Goal: Task Accomplishment & Management: Manage account settings

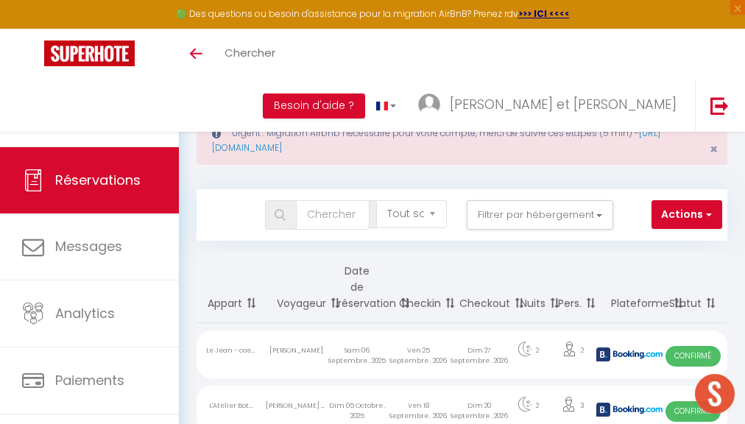
select select "not_cancelled"
click at [719, 150] on div "Urgent : Migration Airbnb nécessaire pour votre compte, merci de suivre ces éta…" at bounding box center [462, 140] width 531 height 49
click at [717, 150] on span "×" at bounding box center [714, 149] width 8 height 18
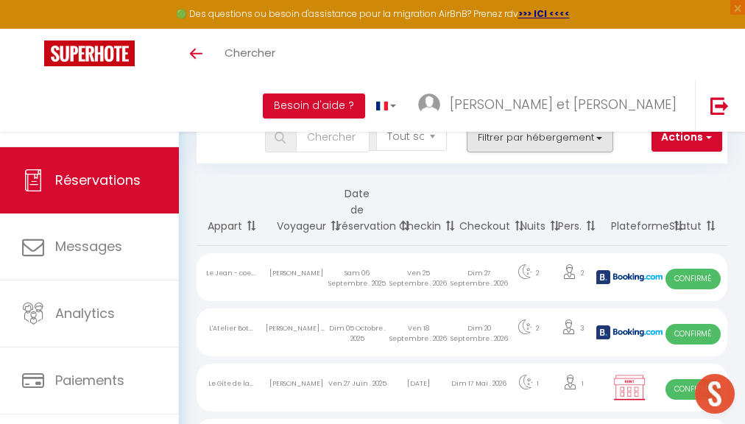
click at [569, 136] on button "Filtrer par hébergement" at bounding box center [540, 137] width 147 height 29
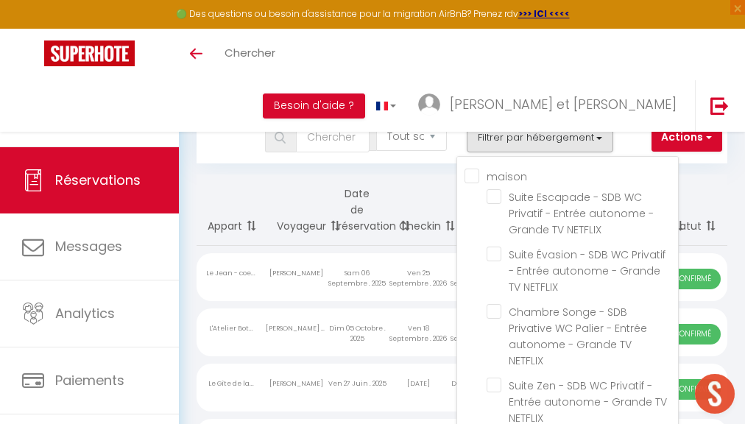
drag, startPoint x: 532, startPoint y: 173, endPoint x: 500, endPoint y: 173, distance: 32.4
click at [500, 173] on input "maison" at bounding box center [572, 175] width 214 height 15
checkbox input "true"
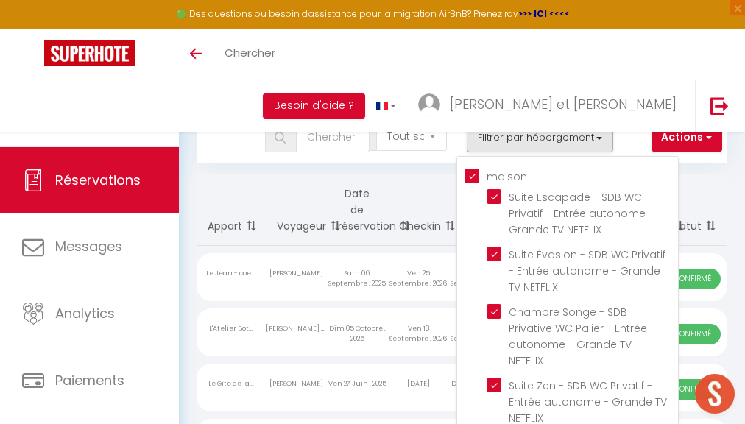
checkbox input "true"
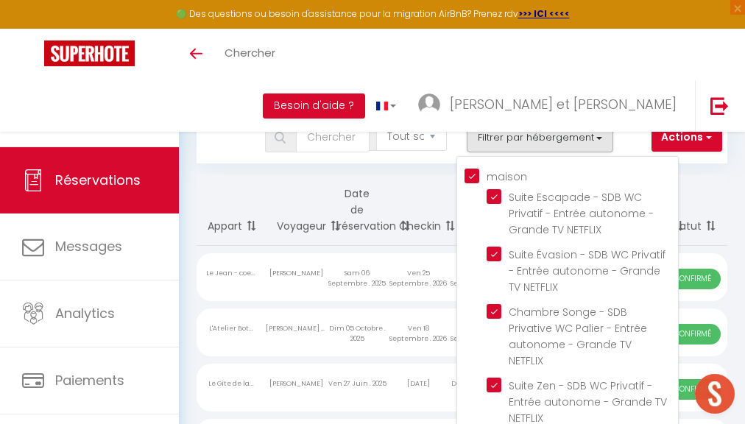
checkbox input "false"
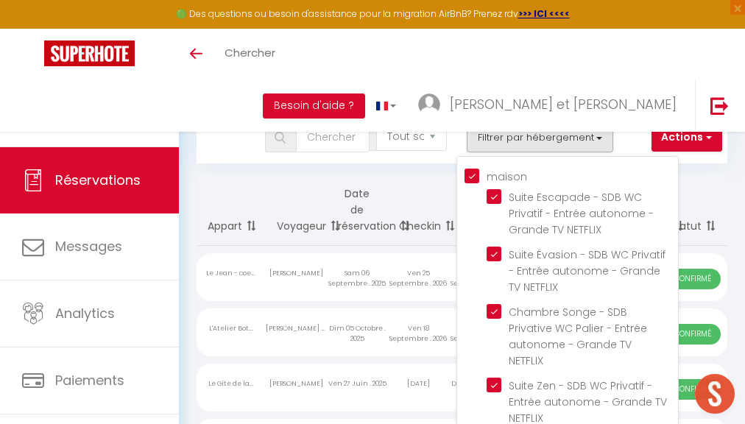
checkbox input "false"
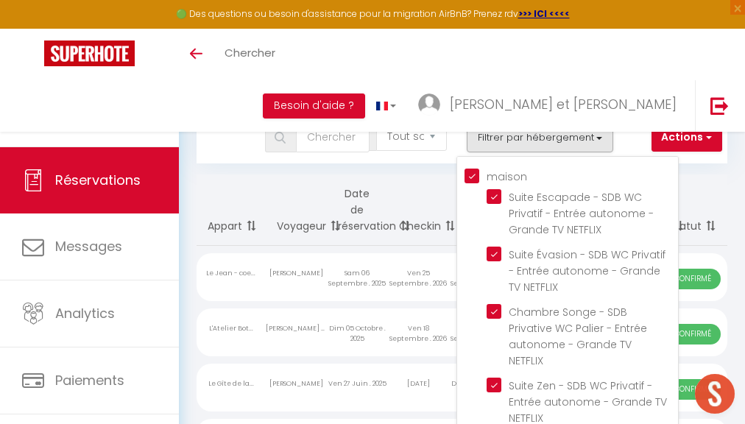
checkbox input "false"
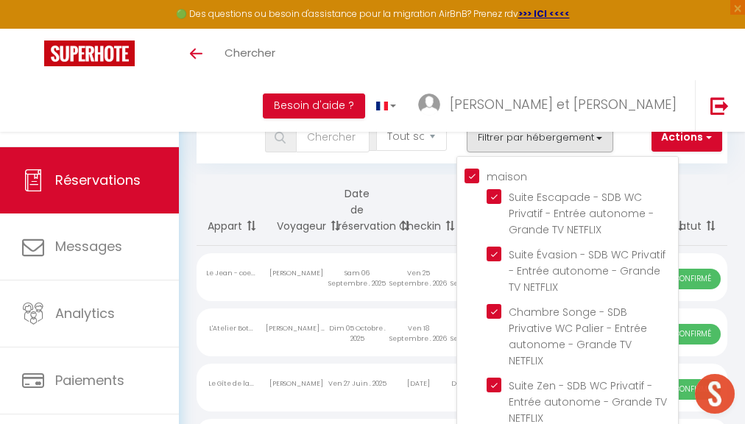
checkbox input "false"
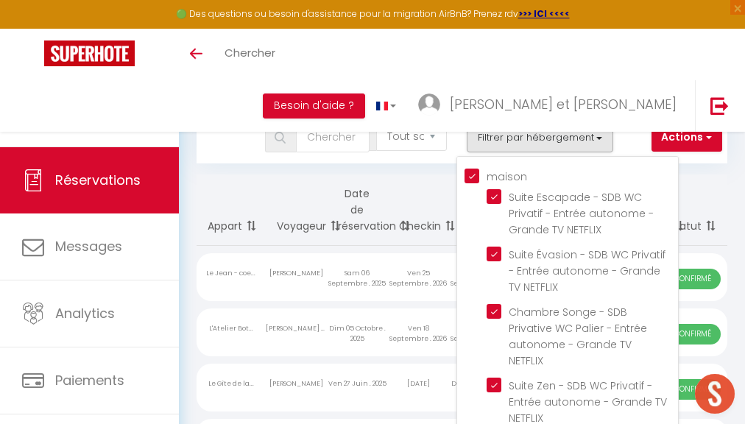
checkbox input "false"
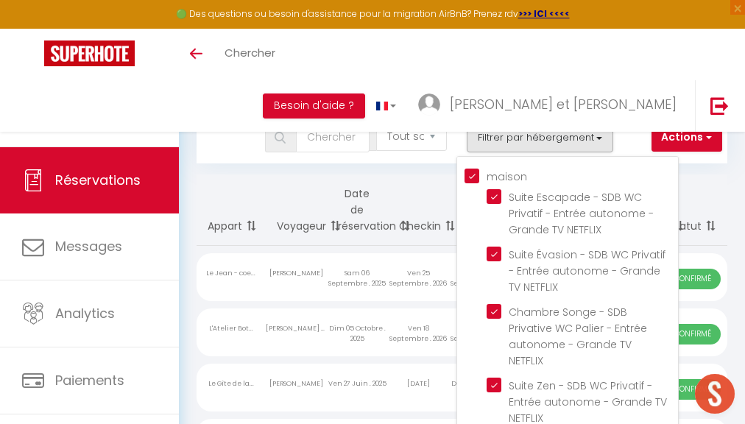
checkbox input "false"
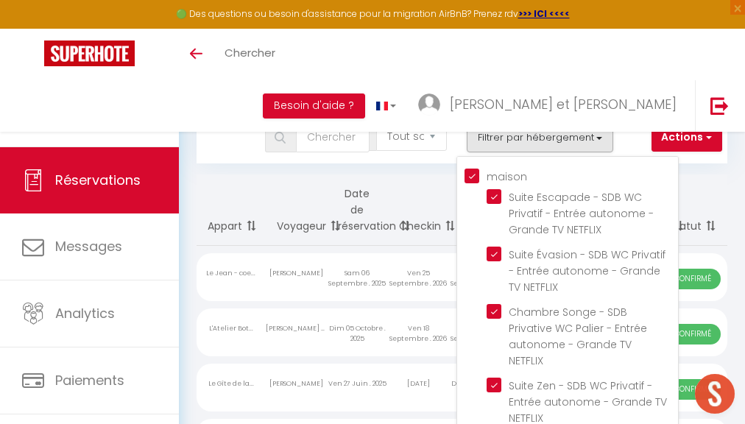
checkbox input "false"
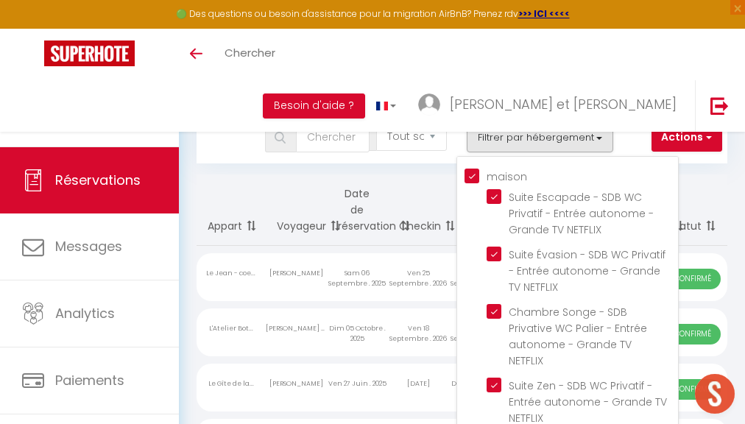
checkbox input "false"
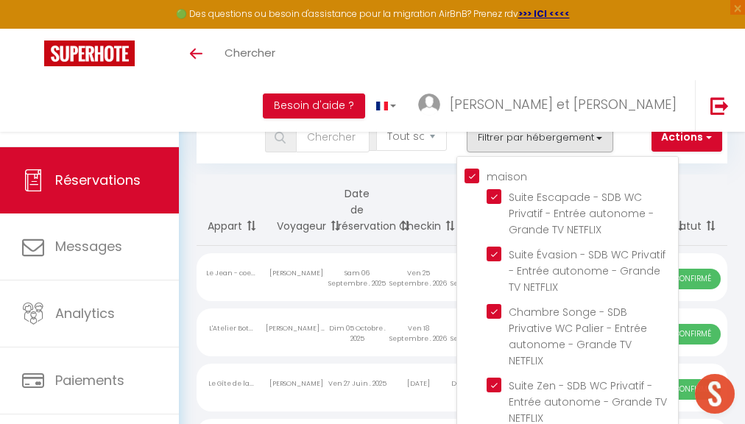
checkbox input "false"
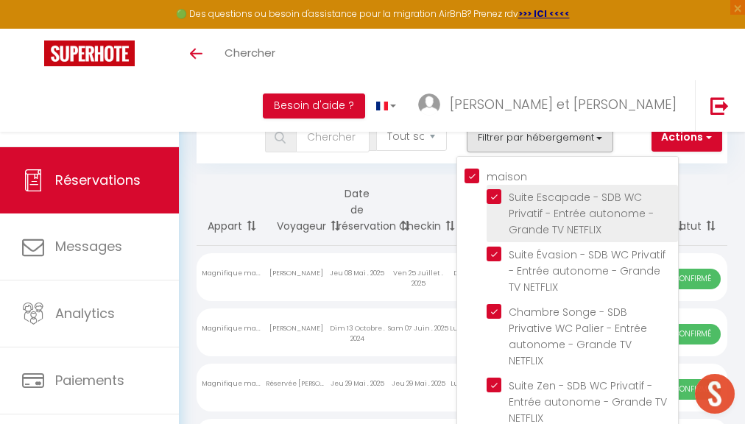
checkbox input "false"
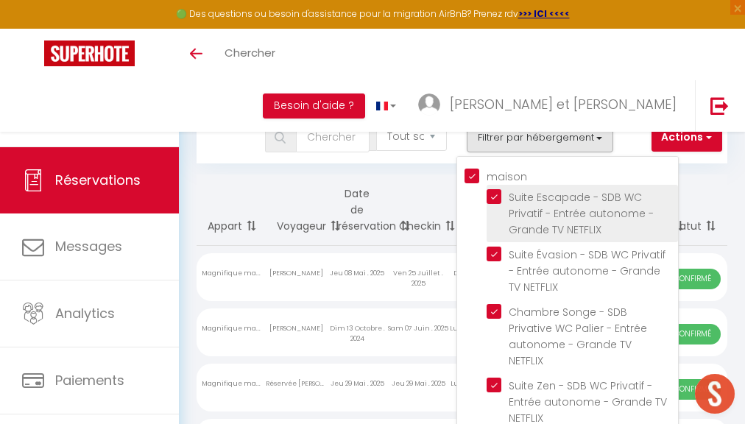
checkbox input "false"
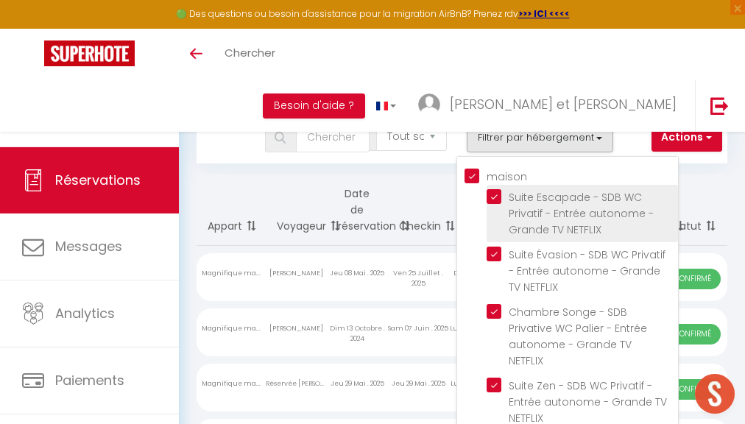
checkbox input "false"
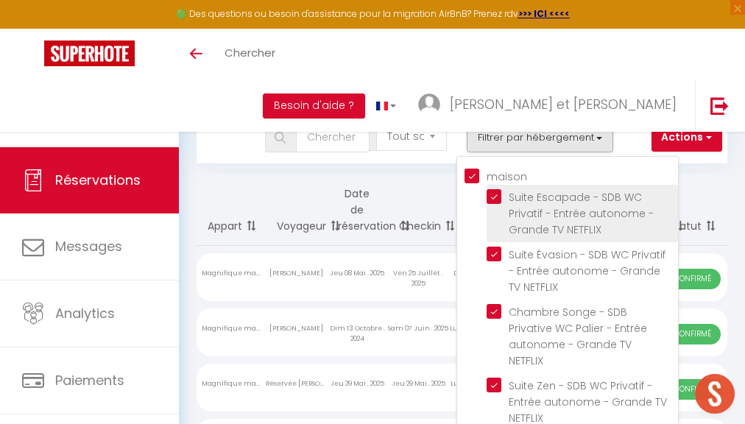
checkbox input "false"
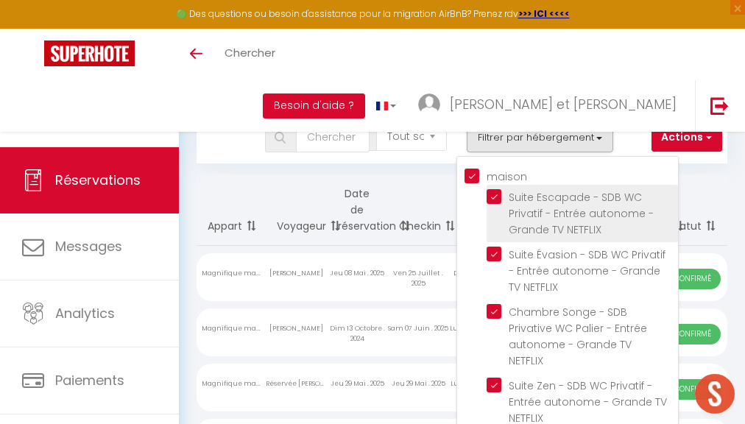
checkbox input "false"
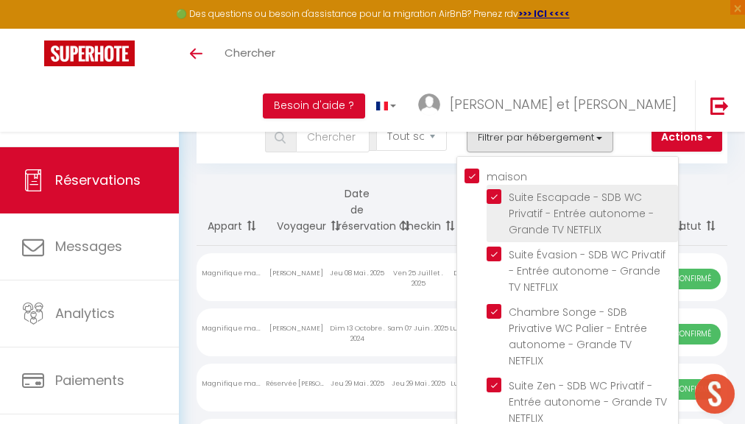
checkbox input "false"
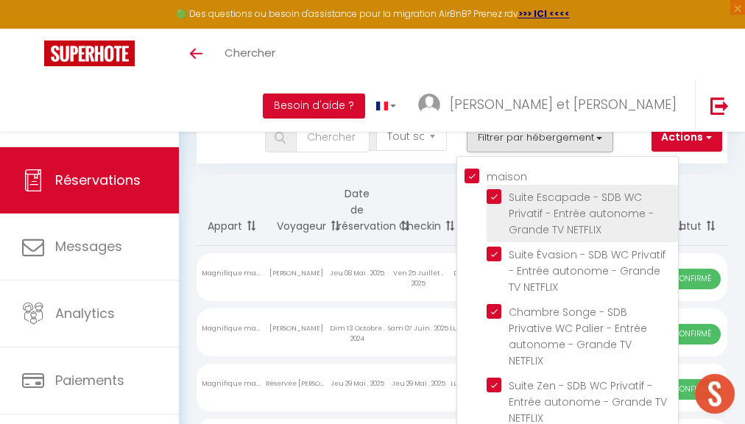
checkbox input "false"
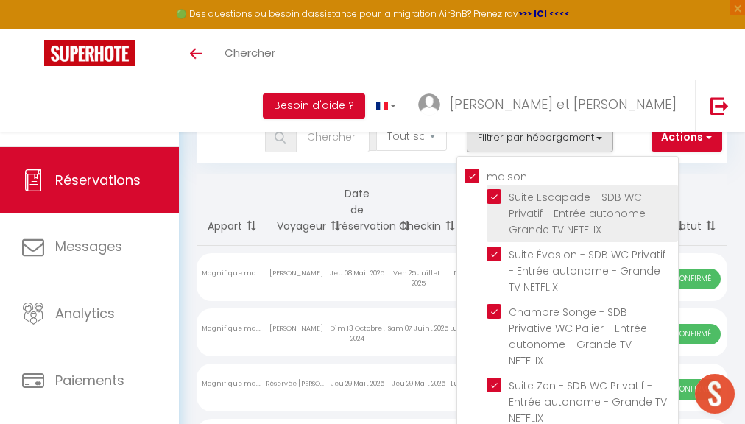
checkbox input "false"
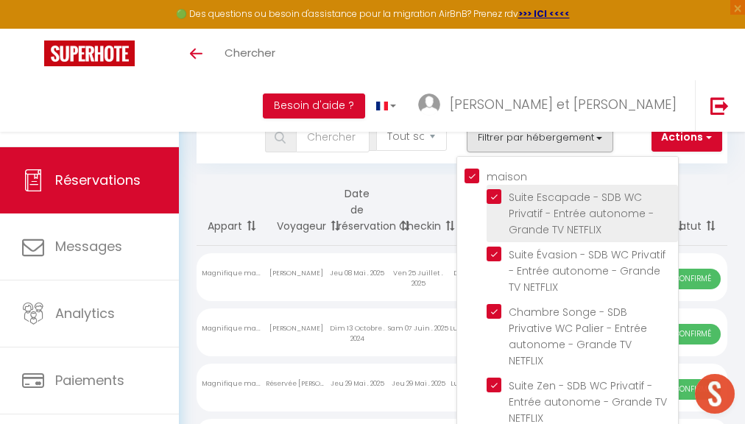
checkbox input "false"
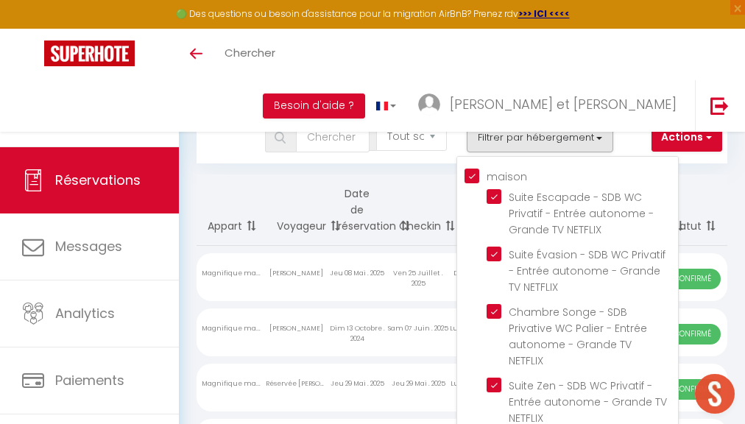
click at [468, 175] on input "maison" at bounding box center [572, 175] width 214 height 15
checkbox input "false"
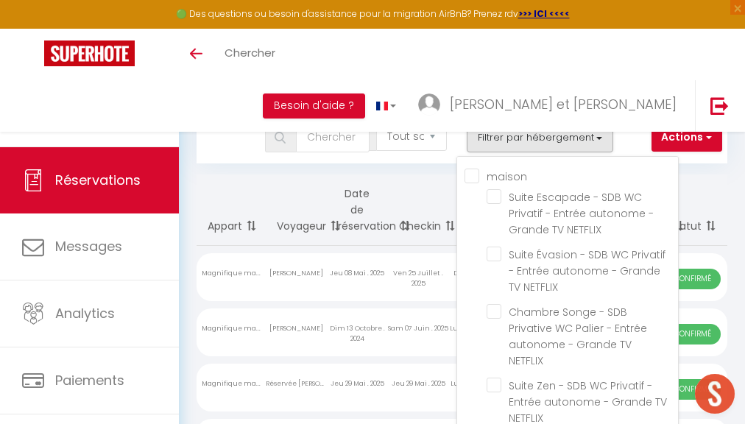
checkbox input "false"
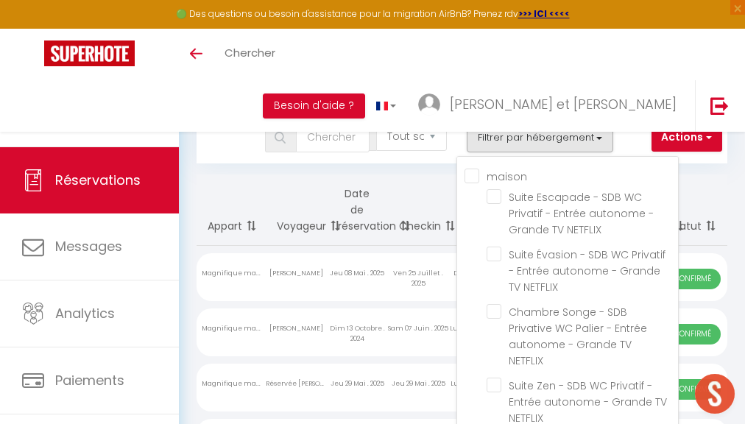
checkbox input "false"
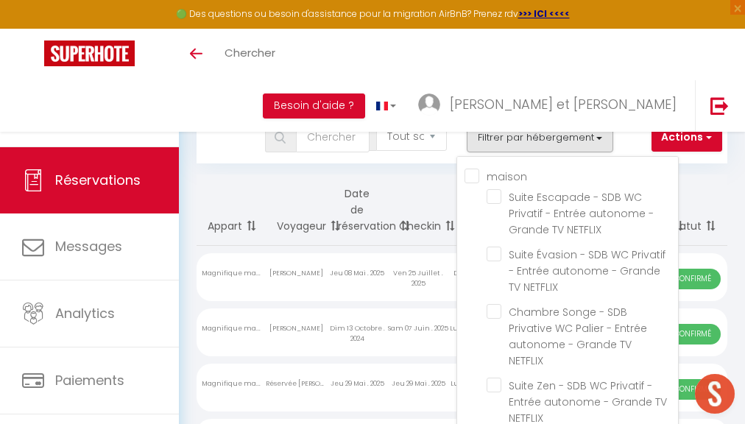
checkbox input "false"
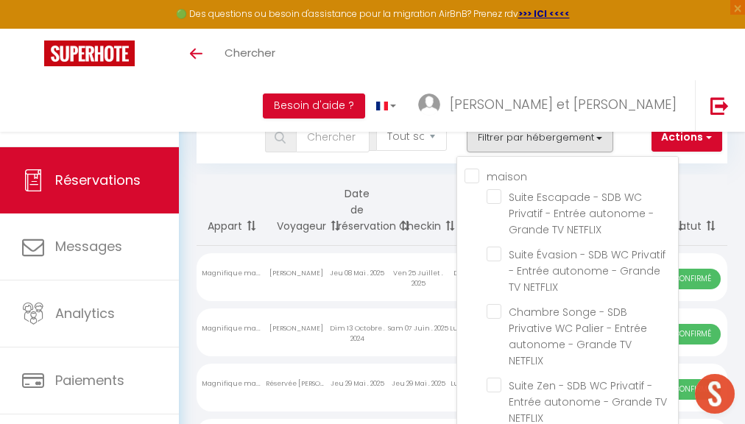
checkbox input "false"
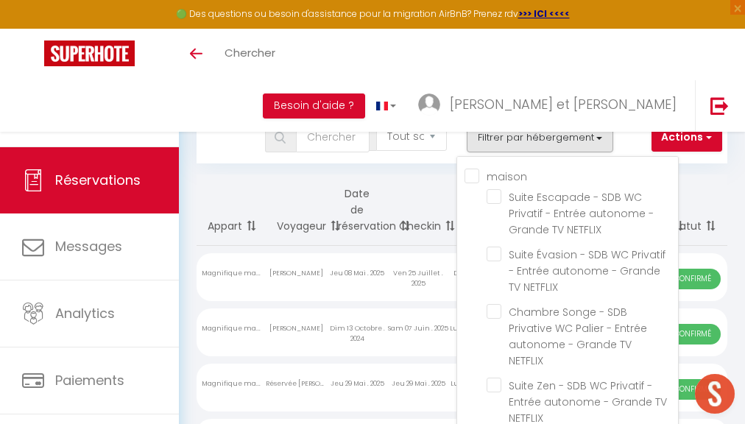
checkbox input "false"
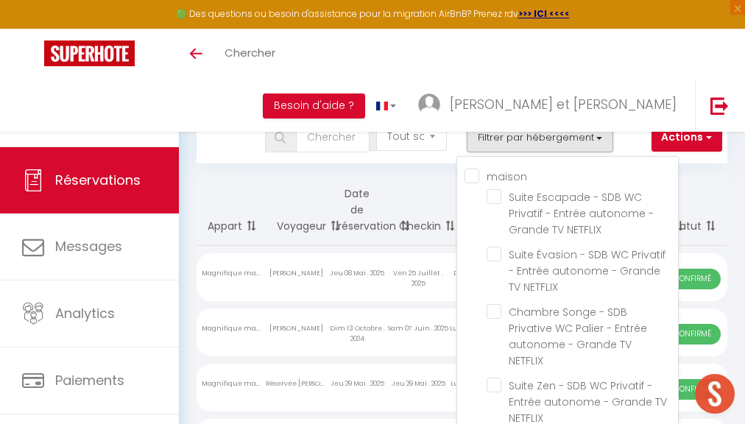
checkbox input "false"
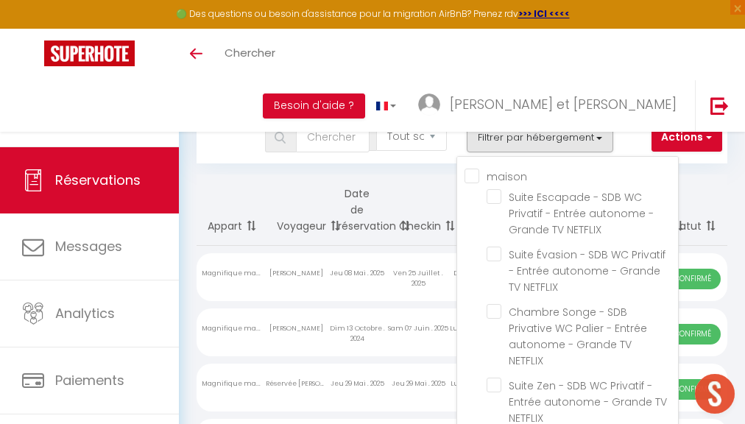
checkbox input "false"
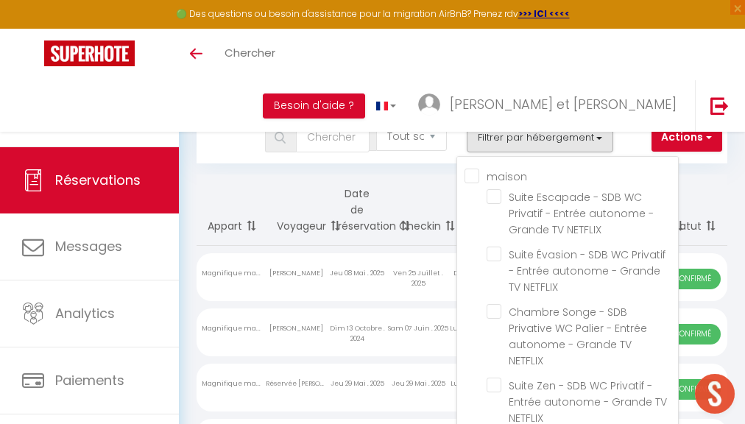
checkbox input "false"
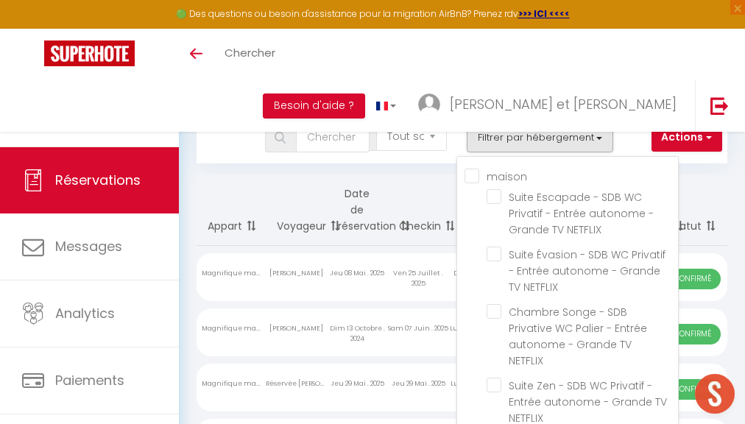
checkbox input "false"
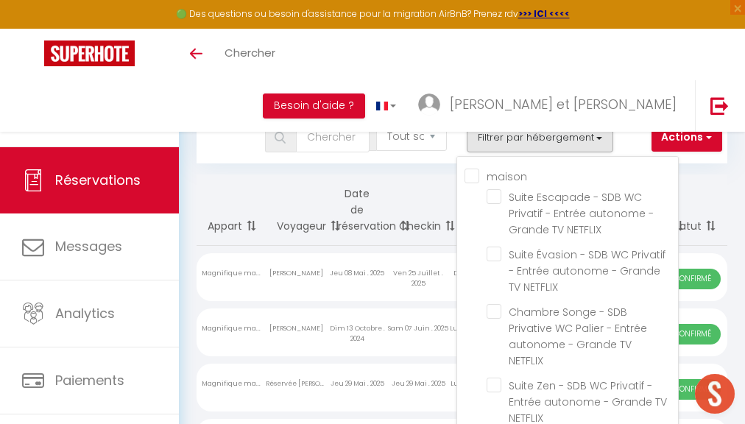
checkbox input "false"
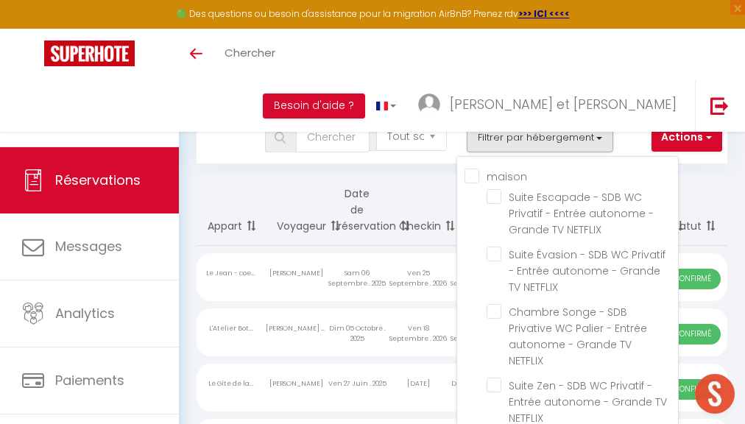
checkbox input "false"
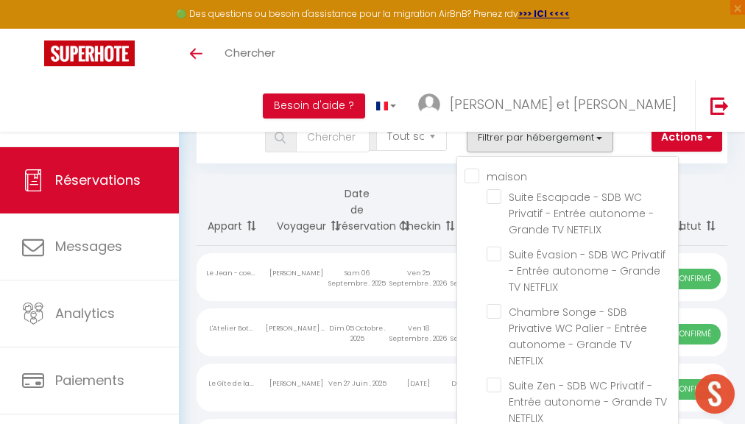
checkbox input "false"
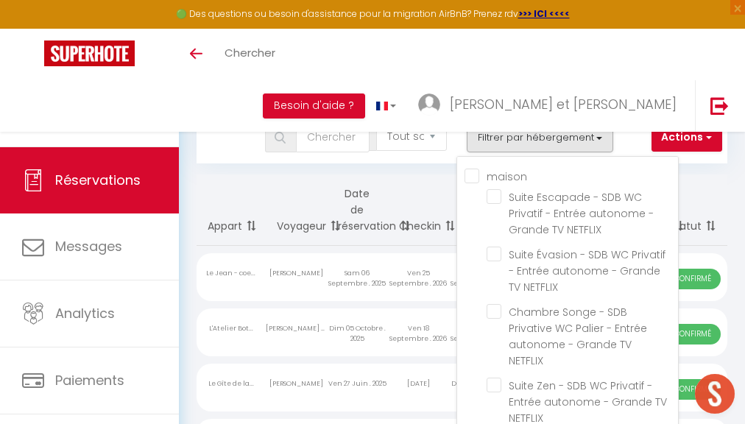
checkbox input "false"
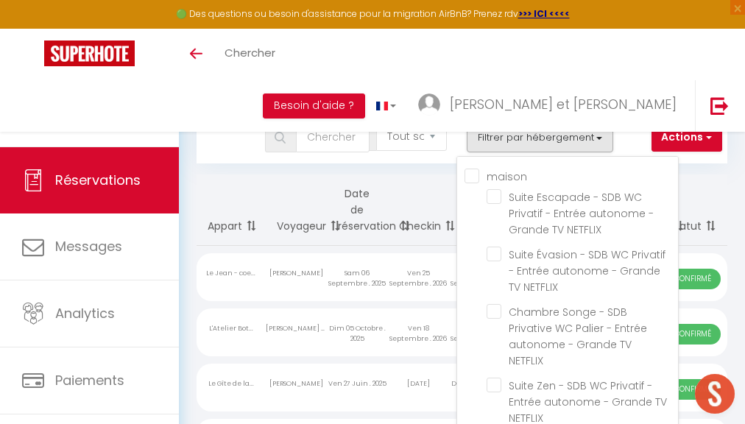
checkbox input "false"
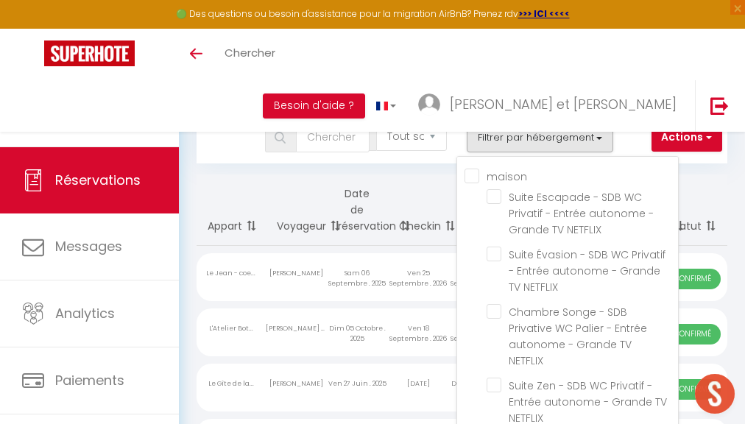
checkbox input "false"
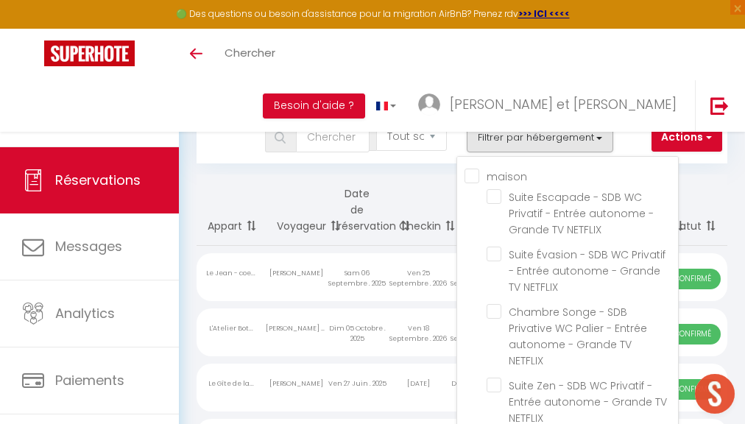
checkbox input "false"
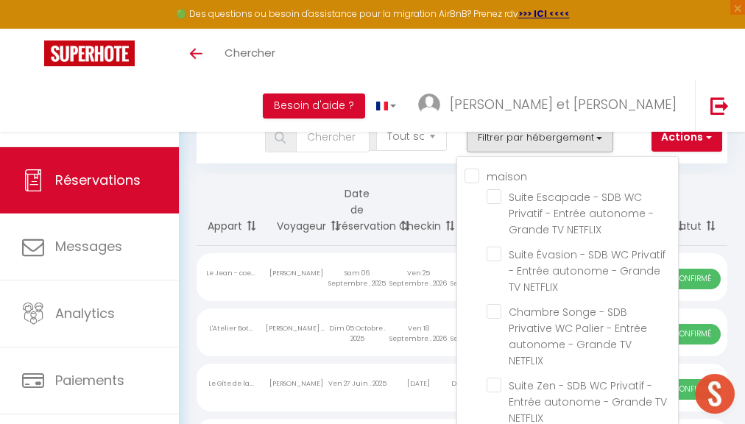
checkbox input "false"
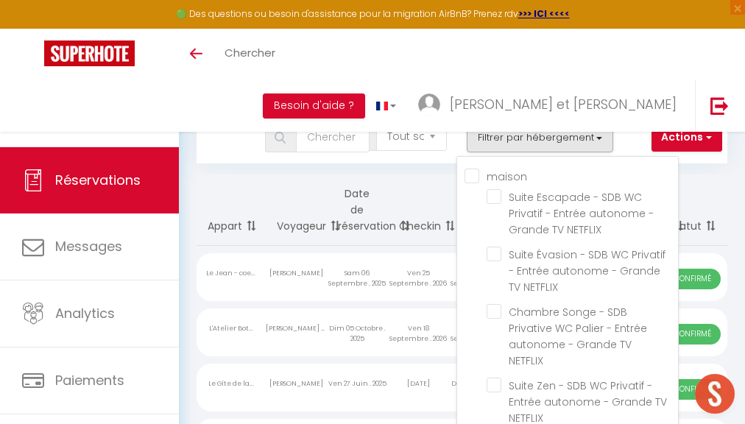
checkbox input "false"
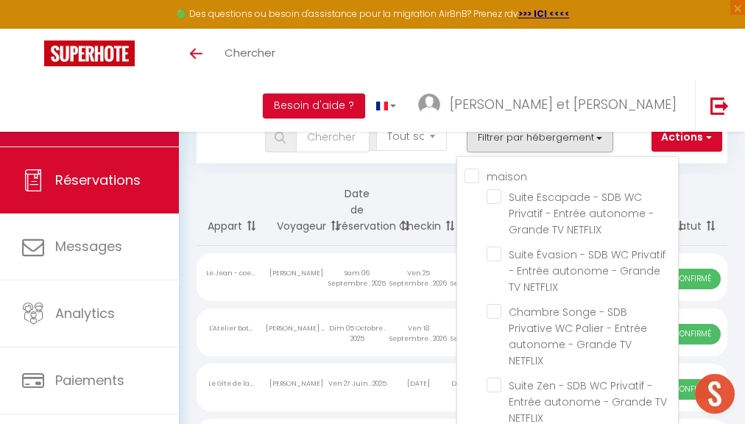
click at [97, 124] on link "Calendriers" at bounding box center [89, 113] width 179 height 66
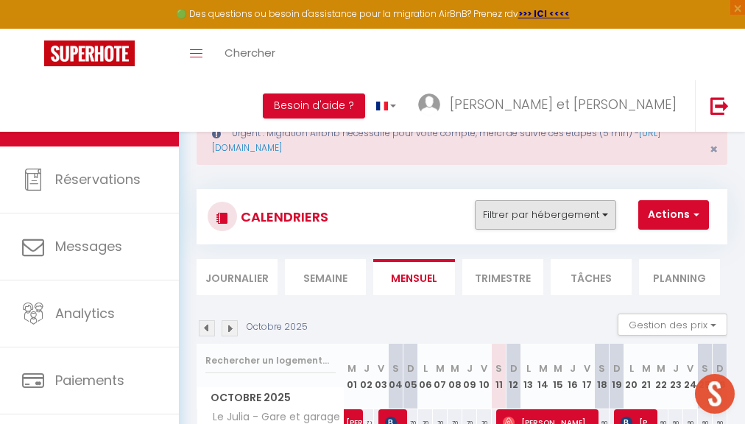
click at [536, 224] on button "Filtrer par hébergement" at bounding box center [545, 214] width 141 height 29
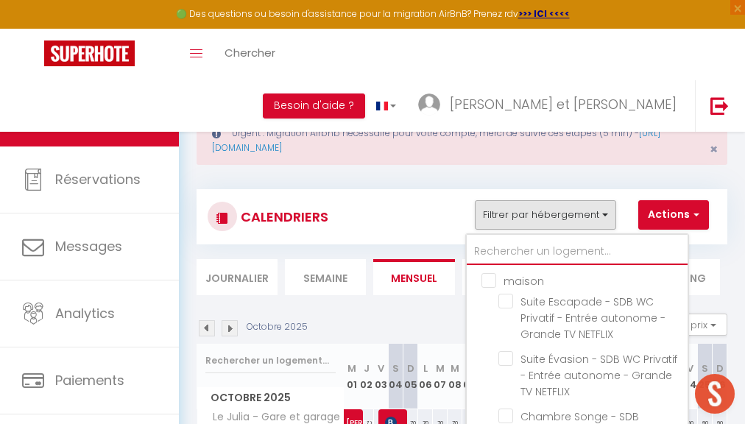
click at [537, 242] on input "text" at bounding box center [577, 252] width 221 height 27
type input "f"
checkbox input "false"
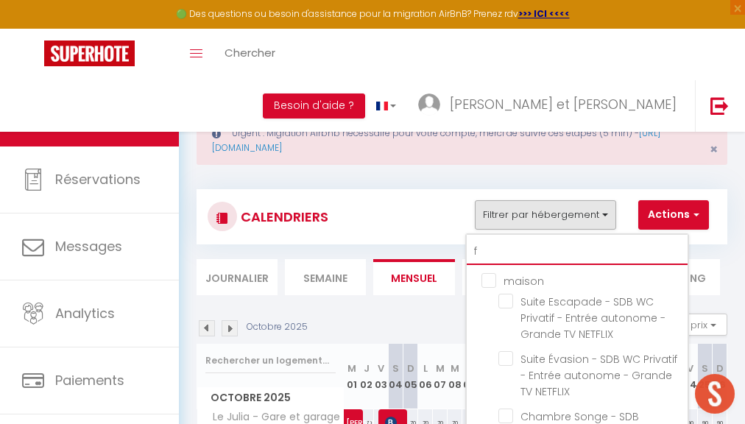
checkbox input "false"
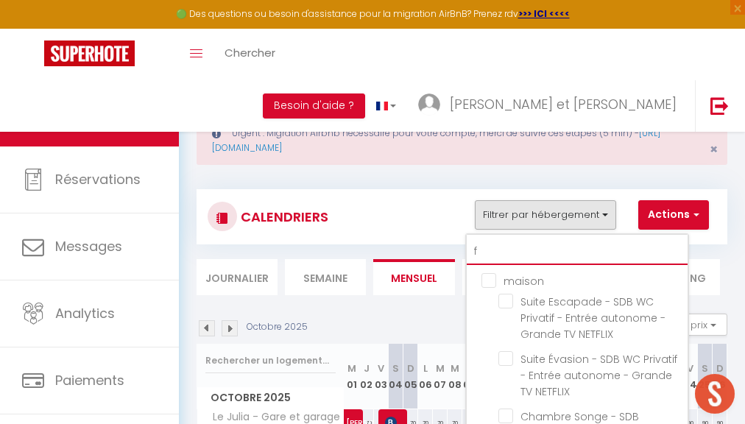
type input "fl"
checkbox input "false"
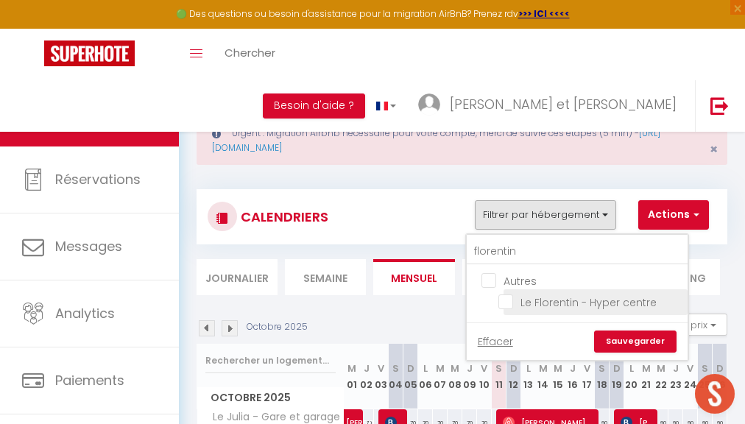
click at [510, 297] on input "Le Florentin - Hyper centre" at bounding box center [591, 301] width 184 height 15
click at [614, 341] on link "Sauvegarder" at bounding box center [635, 342] width 82 height 22
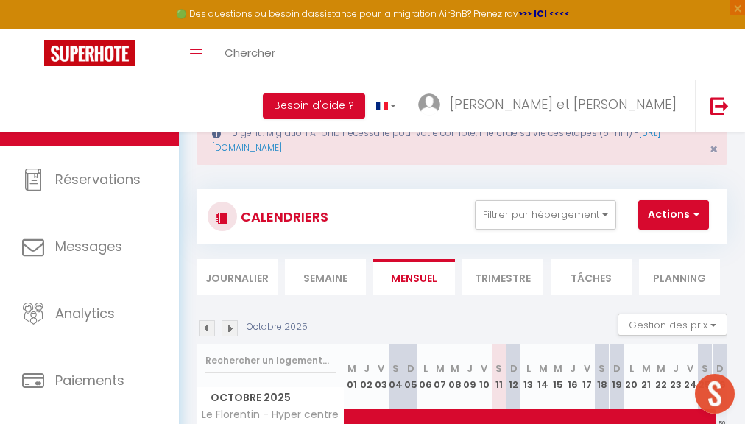
scroll to position [81, 0]
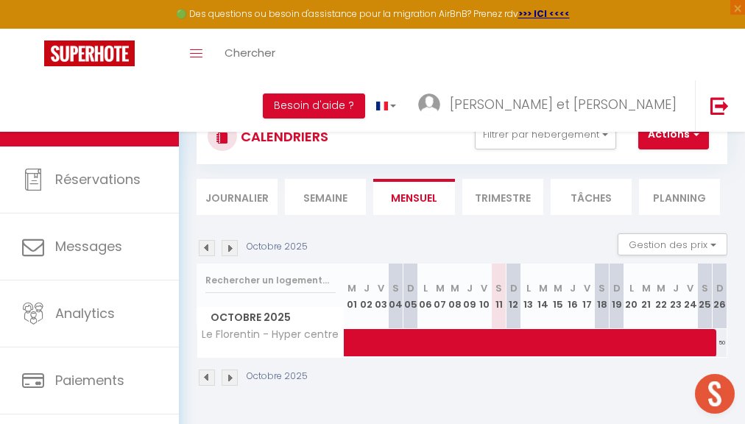
click at [232, 250] on img at bounding box center [230, 248] width 16 height 16
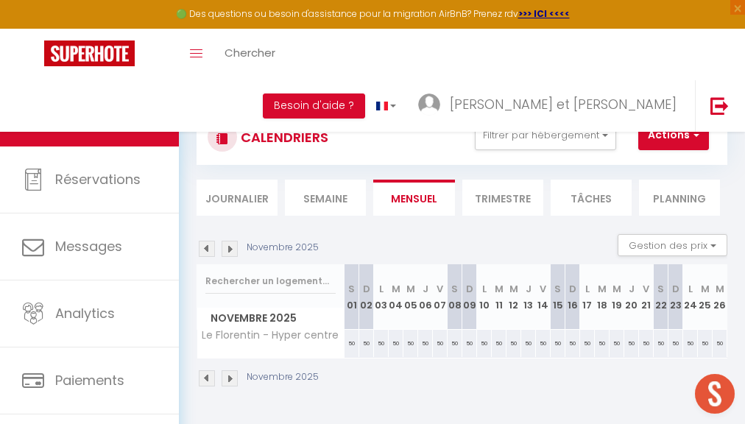
click at [348, 347] on div "50" at bounding box center [352, 343] width 15 height 27
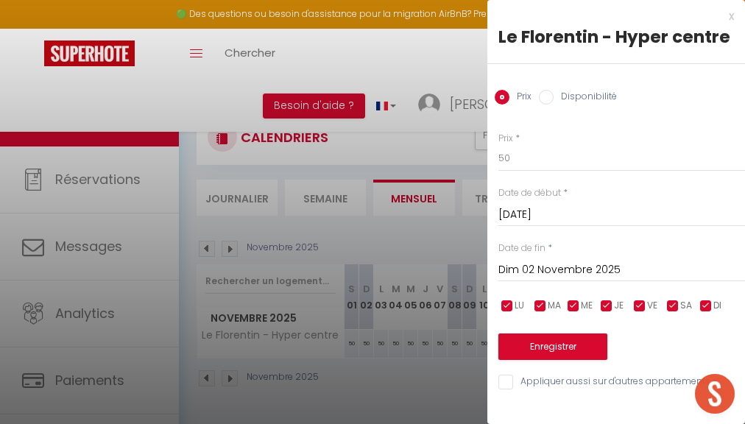
click at [577, 271] on input "Dim 02 Novembre 2025" at bounding box center [622, 270] width 247 height 19
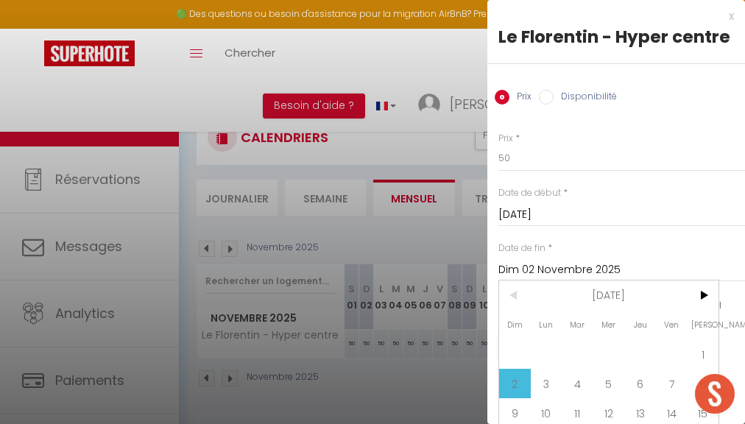
scroll to position [127, 0]
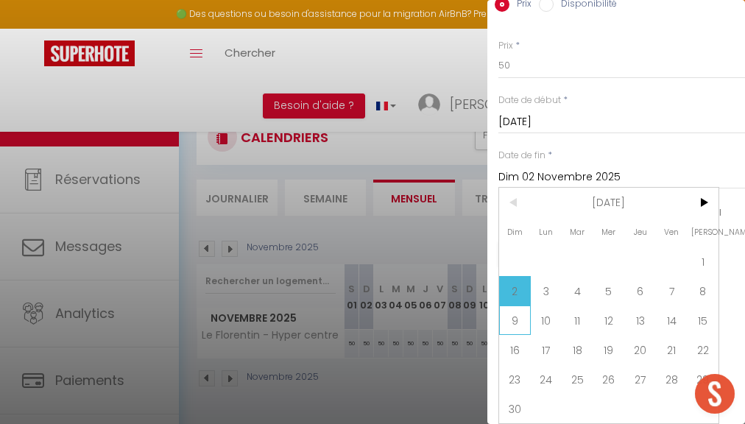
click at [519, 312] on span "9" at bounding box center [515, 320] width 32 height 29
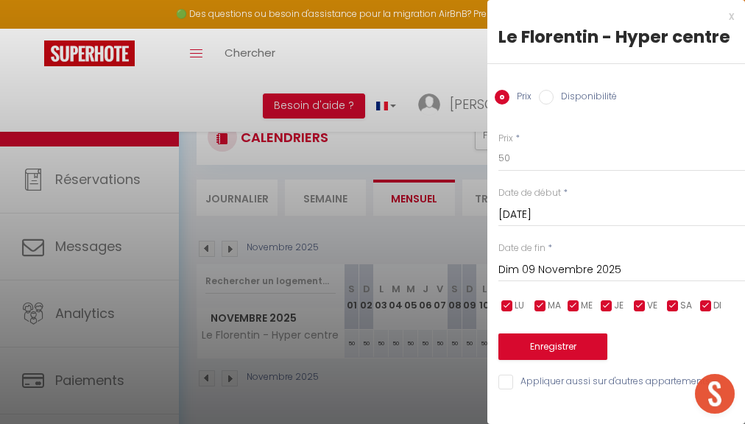
click at [543, 105] on input "Disponibilité" at bounding box center [546, 97] width 15 height 15
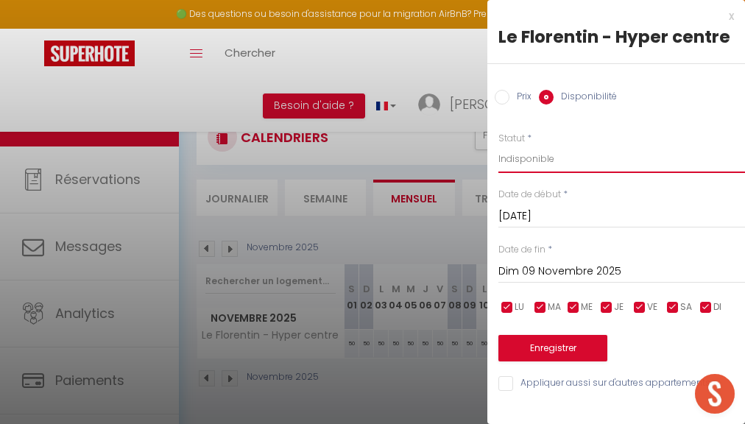
click at [553, 356] on button "Enregistrer" at bounding box center [553, 348] width 109 height 27
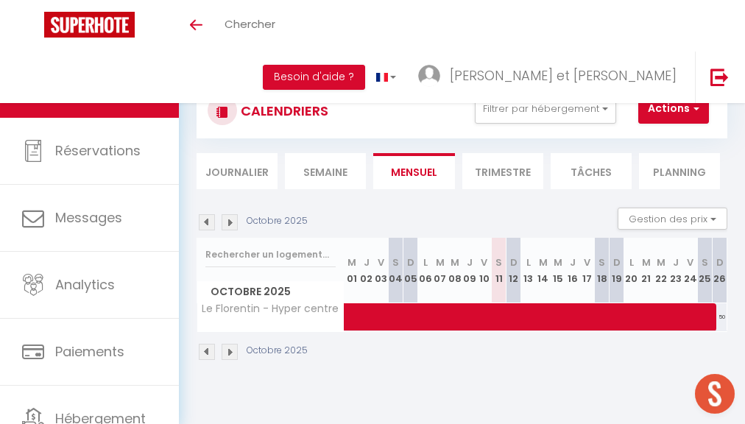
click at [223, 349] on img at bounding box center [230, 352] width 16 height 16
select select
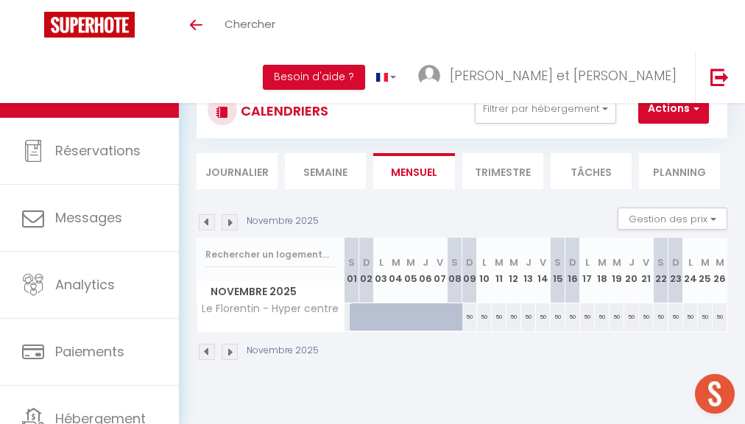
click at [465, 315] on div "50" at bounding box center [470, 316] width 15 height 27
type input "50"
select select "1"
type input "Dim 09 Novembre 2025"
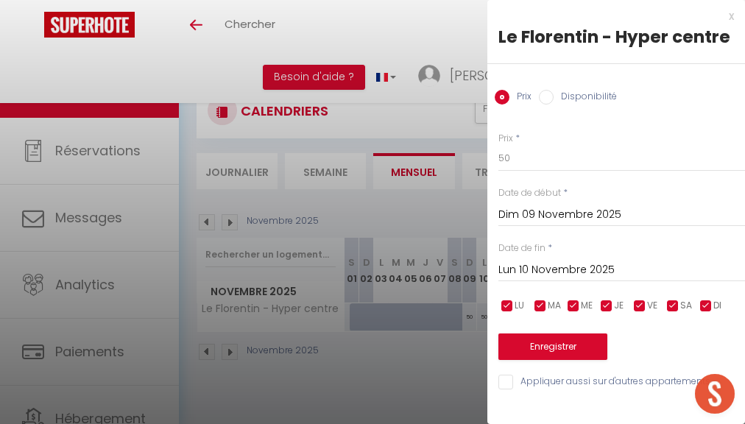
click at [586, 264] on input "Lun 10 Novembre 2025" at bounding box center [622, 270] width 247 height 19
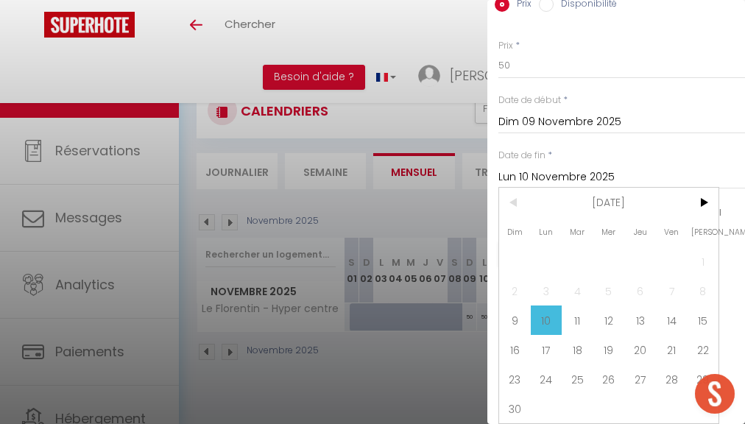
drag, startPoint x: 522, startPoint y: 404, endPoint x: 524, endPoint y: 396, distance: 7.5
click at [522, 404] on span "30" at bounding box center [515, 408] width 32 height 29
type input "Dim 30 Novembre 2025"
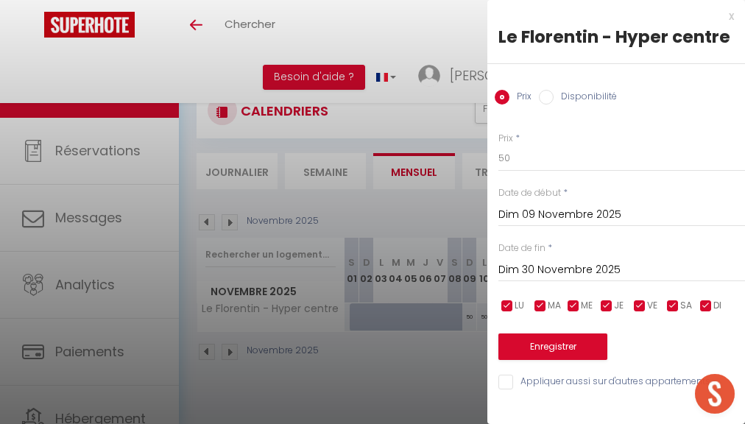
click at [546, 94] on div "Prix Disponibilité" at bounding box center [617, 88] width 258 height 49
click at [547, 104] on input "Disponibilité" at bounding box center [546, 97] width 15 height 15
radio input "true"
radio input "false"
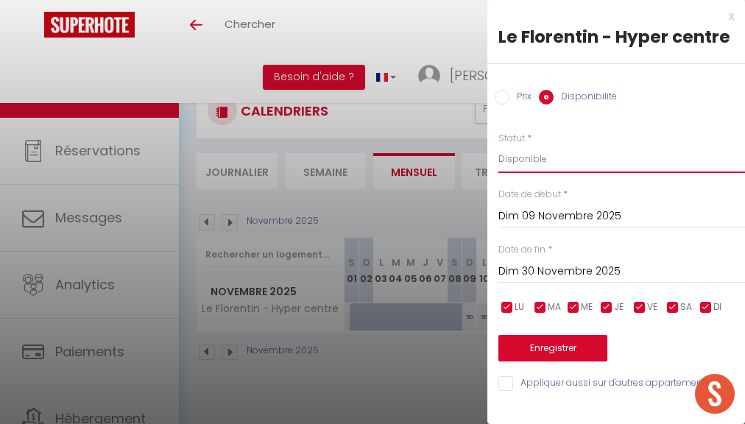
select select "0"
click at [556, 361] on button "Enregistrer" at bounding box center [553, 348] width 109 height 27
